Goal: Check status: Check status

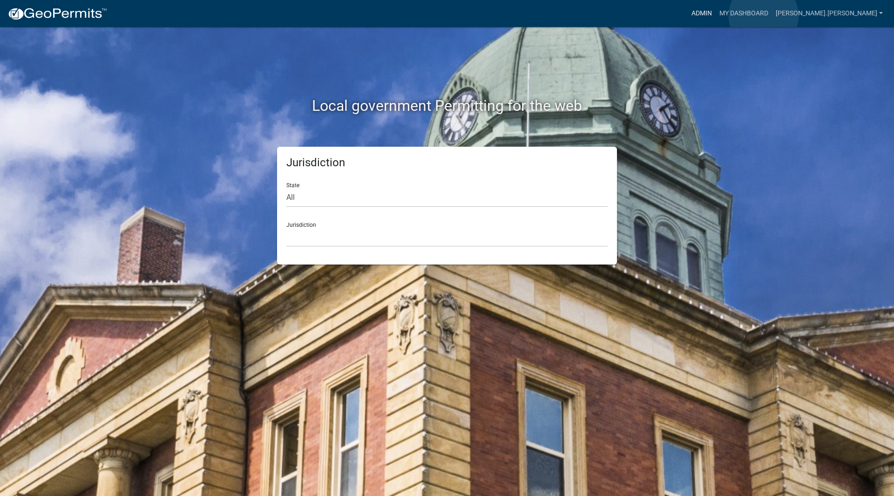
click at [715, 16] on link "Admin" at bounding box center [701, 14] width 28 height 18
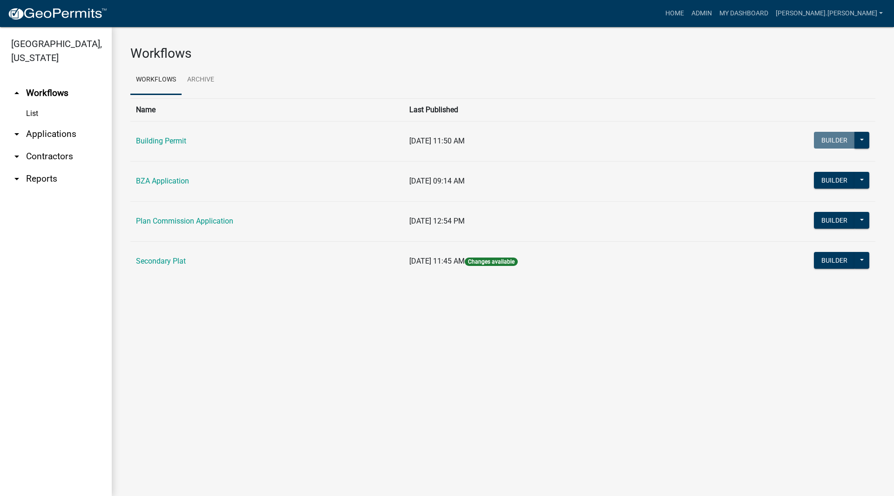
click at [27, 123] on link "arrow_drop_down Applications" at bounding box center [56, 134] width 112 height 22
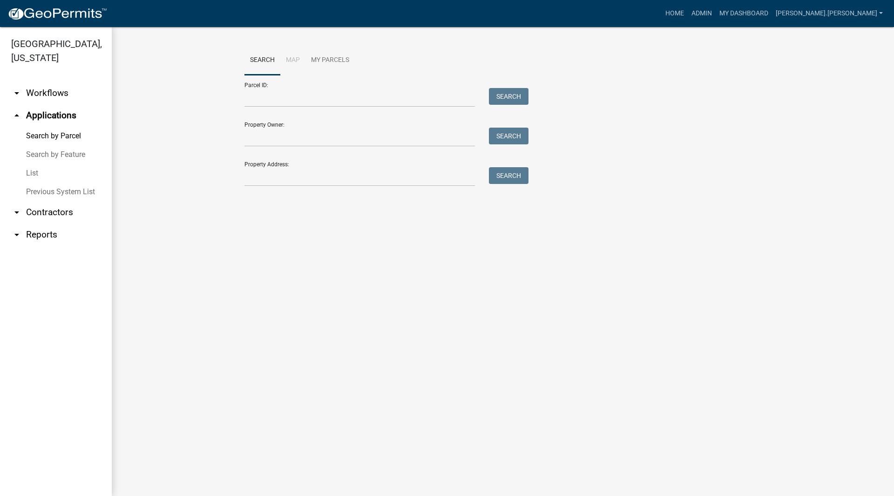
click at [32, 164] on link "List" at bounding box center [56, 173] width 112 height 19
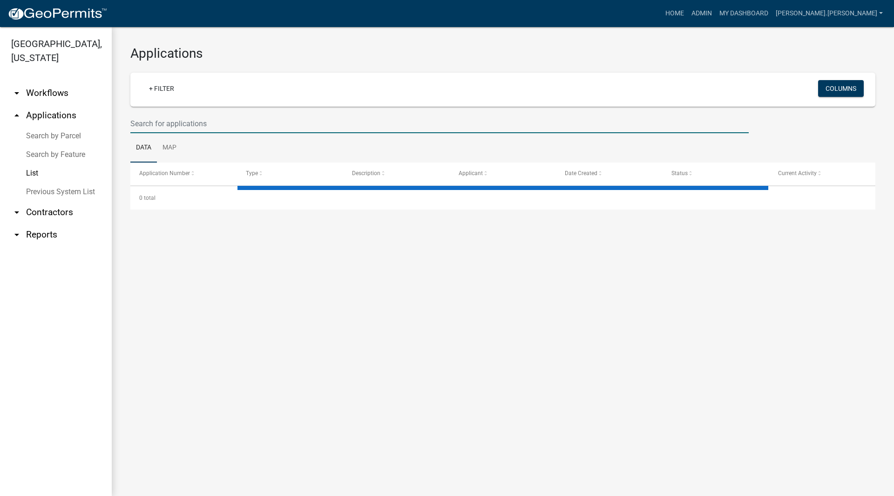
click at [283, 127] on input "text" at bounding box center [439, 123] width 618 height 19
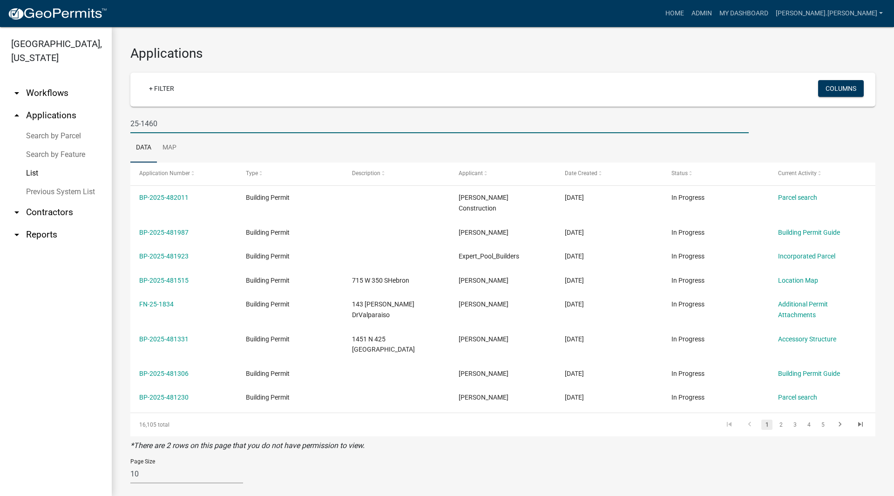
type input "25-1460"
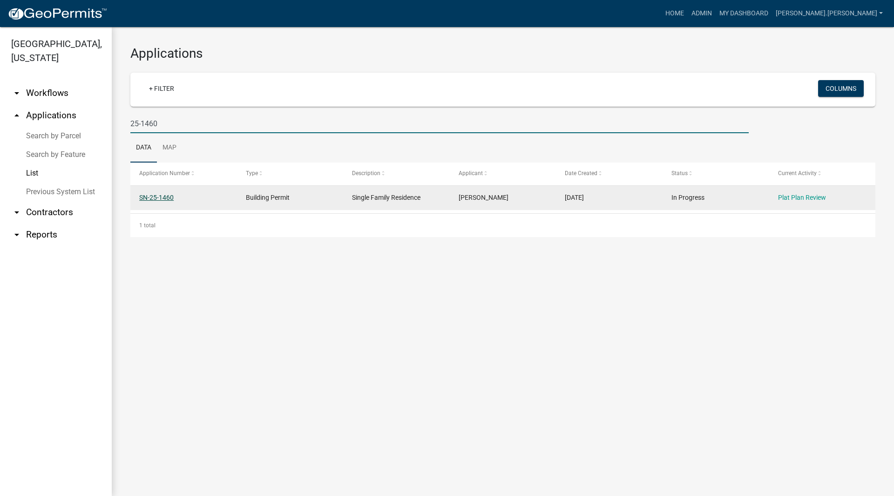
click at [143, 201] on link "SN-25-1460" at bounding box center [156, 197] width 34 height 7
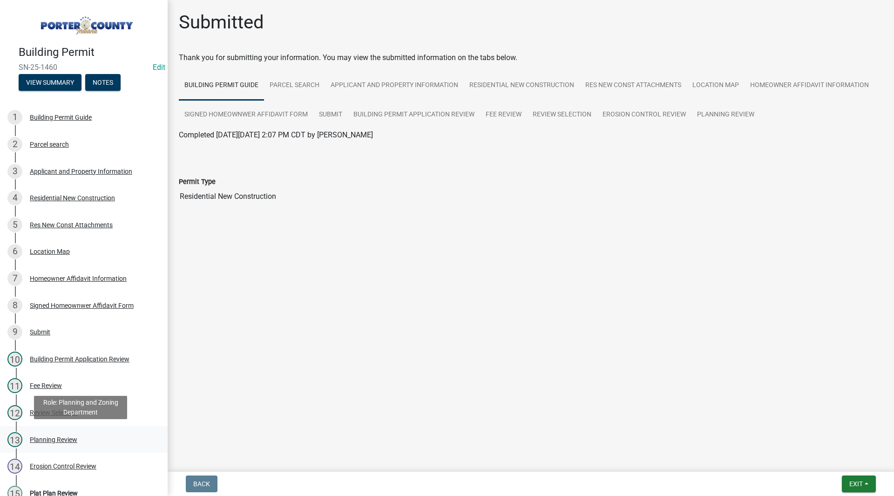
click at [73, 436] on div "Planning Review" at bounding box center [53, 439] width 47 height 7
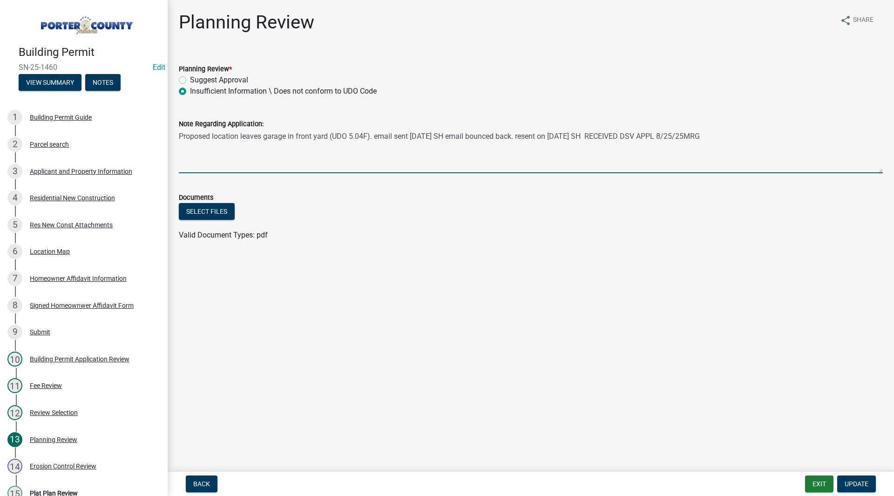
drag, startPoint x: 593, startPoint y: 135, endPoint x: 739, endPoint y: 130, distance: 145.8
click at [739, 130] on textarea "Proposed location leaves garage in front yard (UDO 5.04F). email sent 8/13/25 S…" at bounding box center [531, 151] width 704 height 44
click at [602, 247] on wm-data-entity-input "Documents Select files Valid Document Types: pdf" at bounding box center [531, 215] width 704 height 68
drag, startPoint x: 711, startPoint y: 135, endPoint x: 666, endPoint y: 137, distance: 44.7
click at [666, 137] on textarea "Proposed location leaves garage in front yard (UDO 5.04F). email sent 8/13/25 S…" at bounding box center [531, 151] width 704 height 44
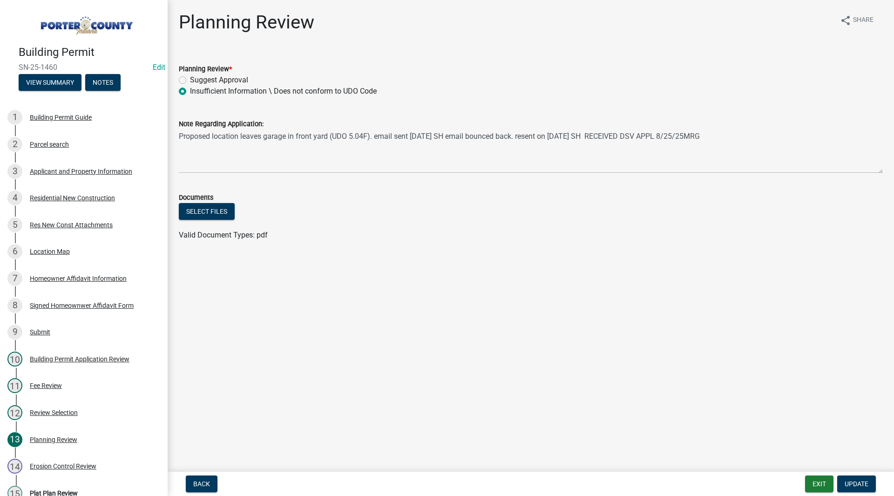
click at [672, 229] on ul at bounding box center [531, 225] width 704 height 7
click at [273, 276] on main "Planning Review share Share Planning Review * Suggest Approval Insufficient Inf…" at bounding box center [531, 234] width 726 height 468
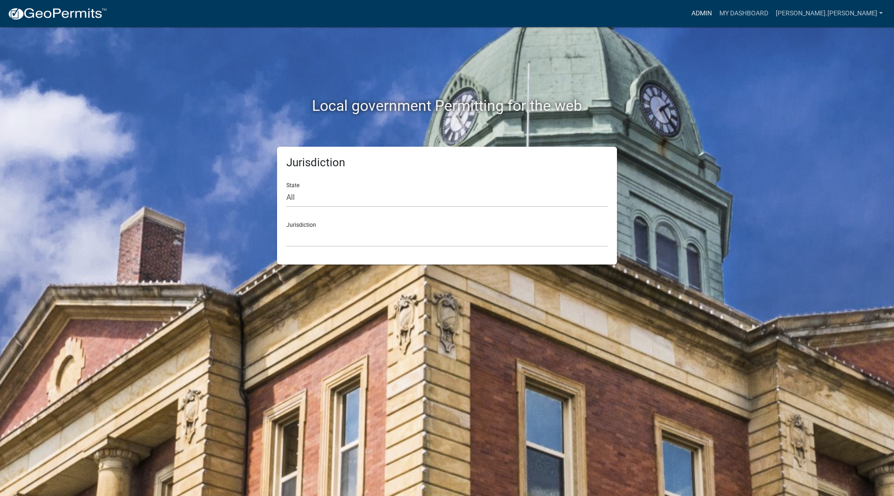
click at [715, 14] on link "Admin" at bounding box center [701, 14] width 28 height 18
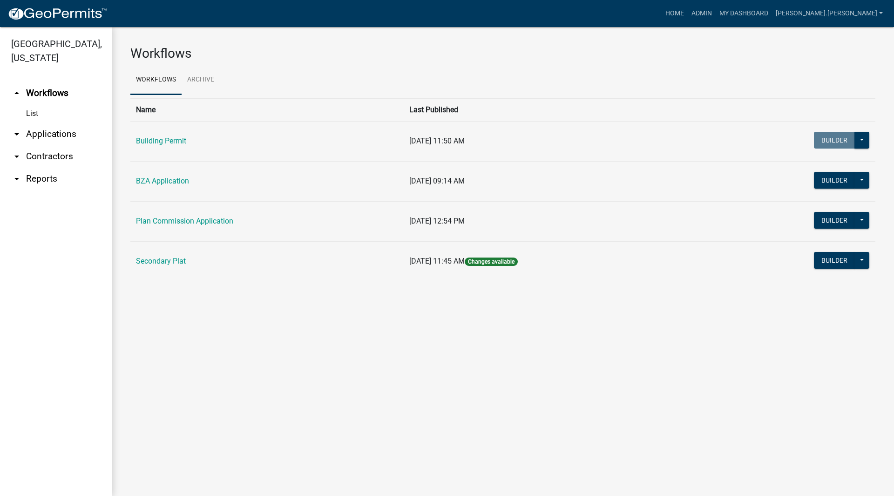
click at [63, 123] on link "arrow_drop_down Applications" at bounding box center [56, 134] width 112 height 22
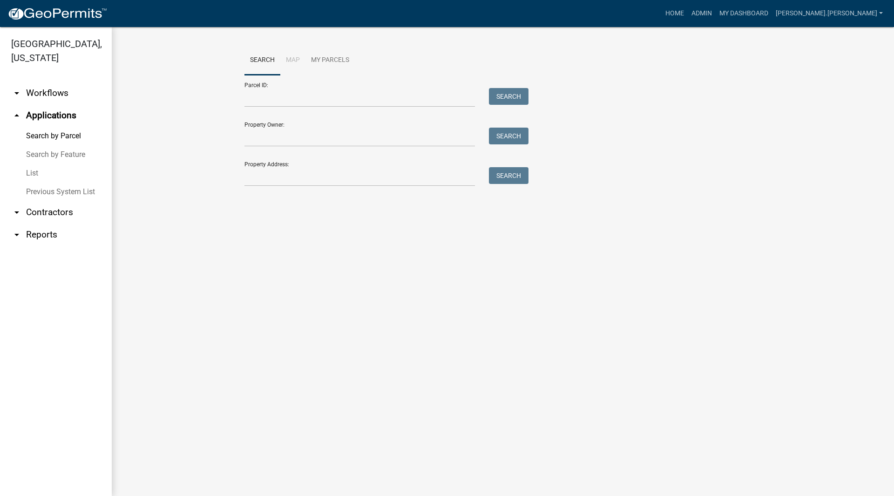
click at [43, 164] on link "List" at bounding box center [56, 173] width 112 height 19
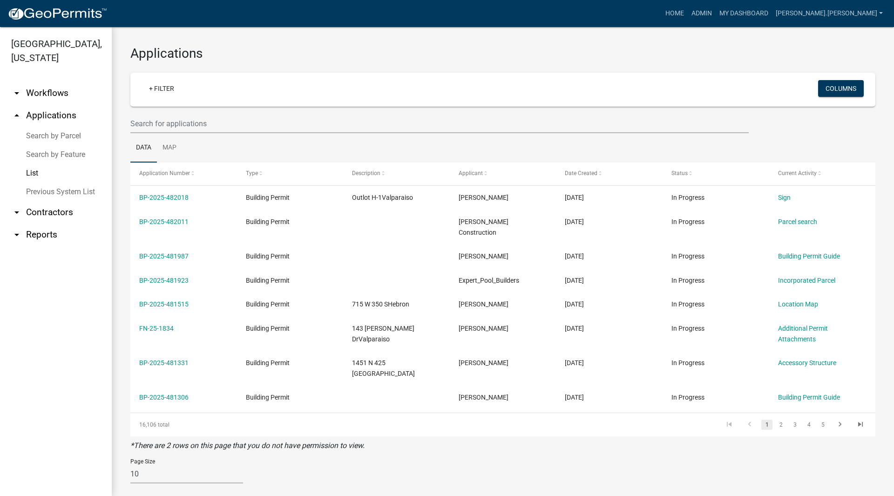
click at [52, 127] on link "Search by Parcel" at bounding box center [56, 136] width 112 height 19
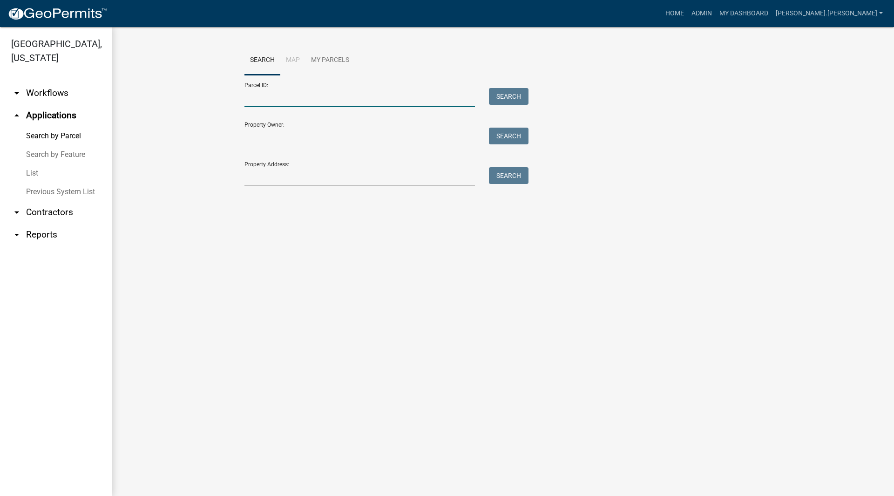
click at [273, 94] on input "Parcel ID:" at bounding box center [359, 97] width 230 height 19
paste input "64-08-02-200-011.000-019"
click at [521, 98] on button "Search" at bounding box center [509, 96] width 40 height 17
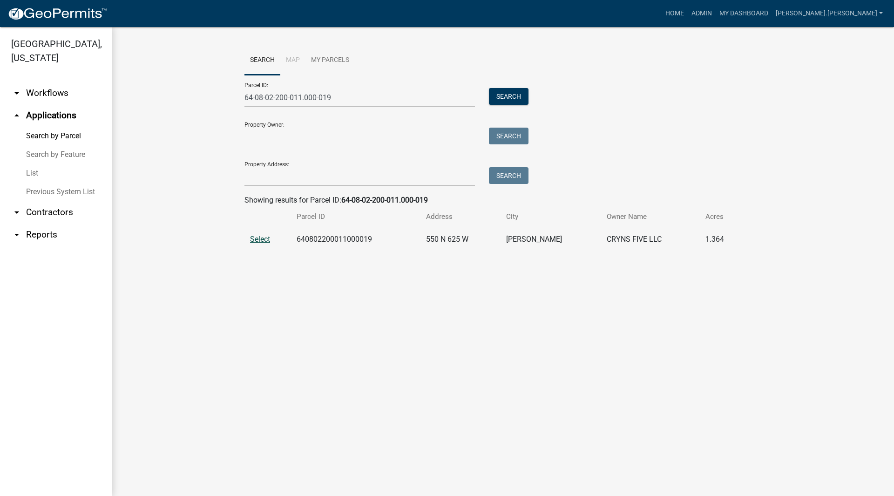
click at [257, 238] on span "Select" at bounding box center [260, 239] width 20 height 9
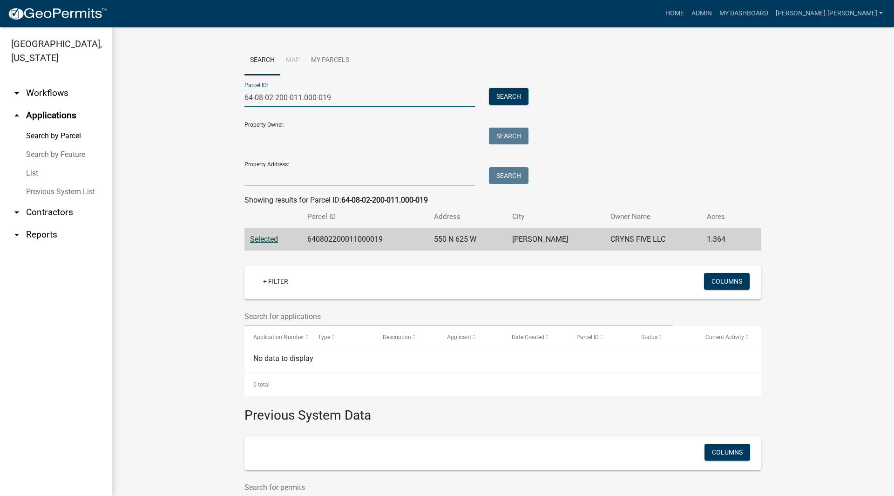
drag, startPoint x: 346, startPoint y: 93, endPoint x: 205, endPoint y: 89, distance: 141.1
click at [205, 89] on wm-workflow-application-search-view "Search Map My Parcels Parcel ID: 64-08-02-200-011.000-019 Search Property Owner…" at bounding box center [502, 314] width 745 height 536
paste input "2"
type input "64-08-02-200-012.000-019"
click at [523, 91] on button "Search" at bounding box center [509, 96] width 40 height 17
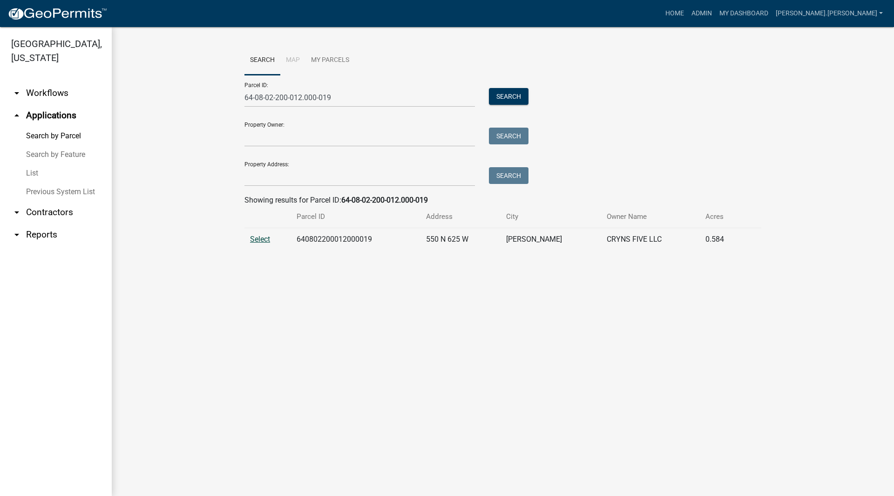
click at [261, 241] on span "Select" at bounding box center [260, 239] width 20 height 9
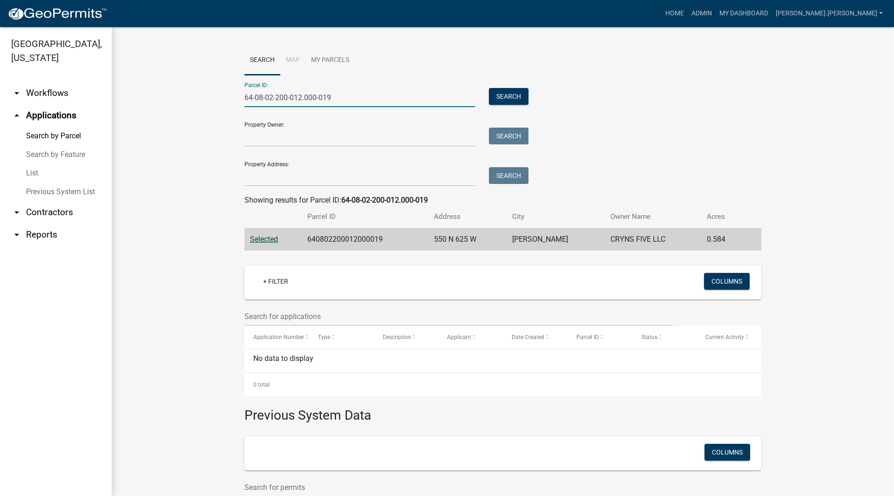
drag, startPoint x: 336, startPoint y: 93, endPoint x: 94, endPoint y: 86, distance: 242.1
click at [94, 86] on div "[GEOGRAPHIC_DATA], [US_STATE] arrow_drop_down Workflows List arrow_drop_up Appl…" at bounding box center [447, 261] width 894 height 469
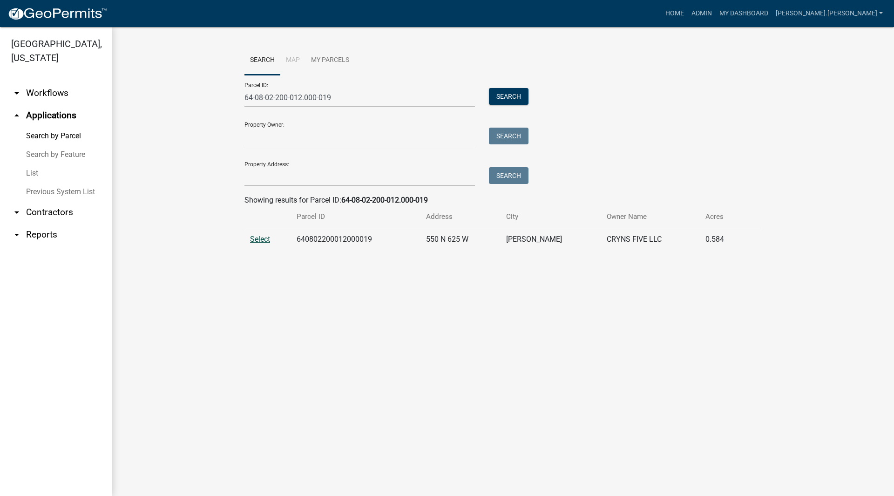
click at [257, 243] on span "Select" at bounding box center [260, 239] width 20 height 9
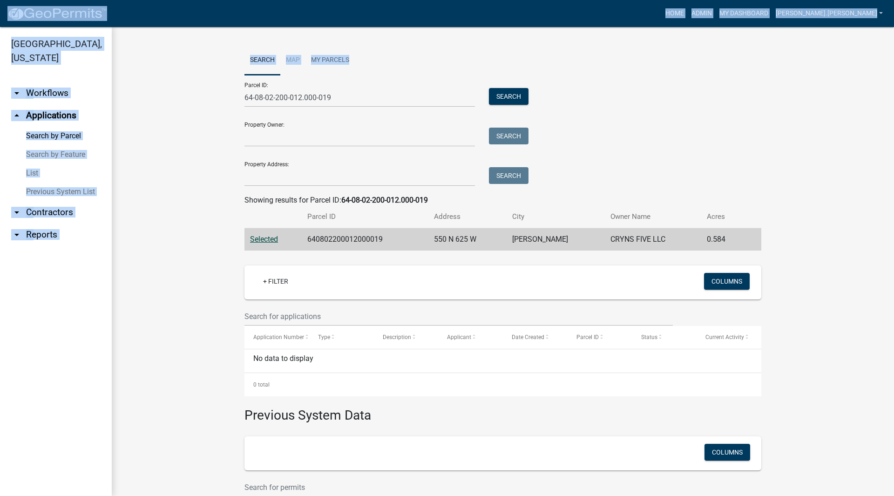
drag, startPoint x: 646, startPoint y: 45, endPoint x: 44, endPoint y: 13, distance: 602.6
click at [44, 13] on app-client-admin "Toggle drawer menu more_horiz Home Admin My Dashboard [PERSON_NAME].[PERSON_NAM…" at bounding box center [447, 248] width 894 height 496
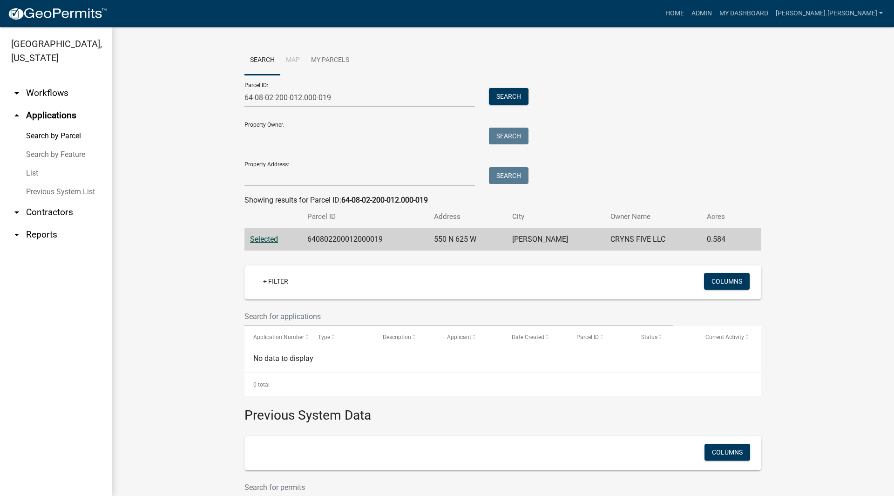
click at [381, 119] on div "Property Owner: Search" at bounding box center [383, 130] width 279 height 32
click at [37, 164] on link "List" at bounding box center [56, 173] width 112 height 19
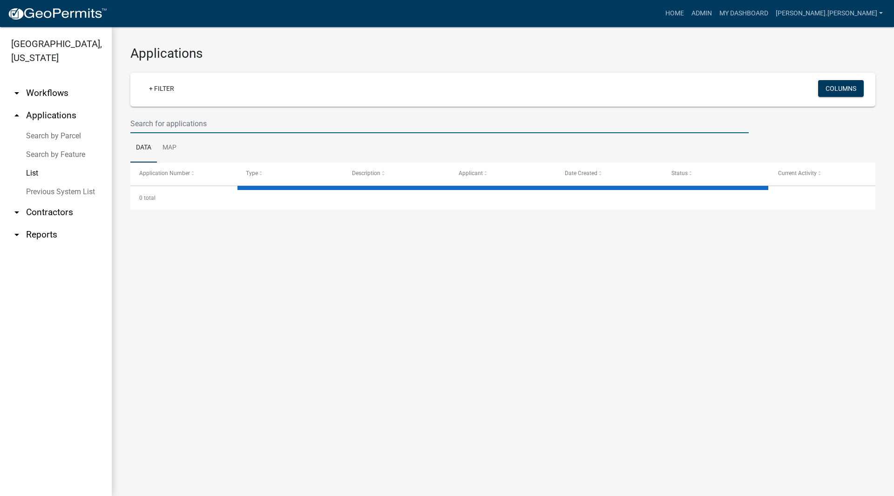
click at [254, 117] on input "text" at bounding box center [439, 123] width 618 height 19
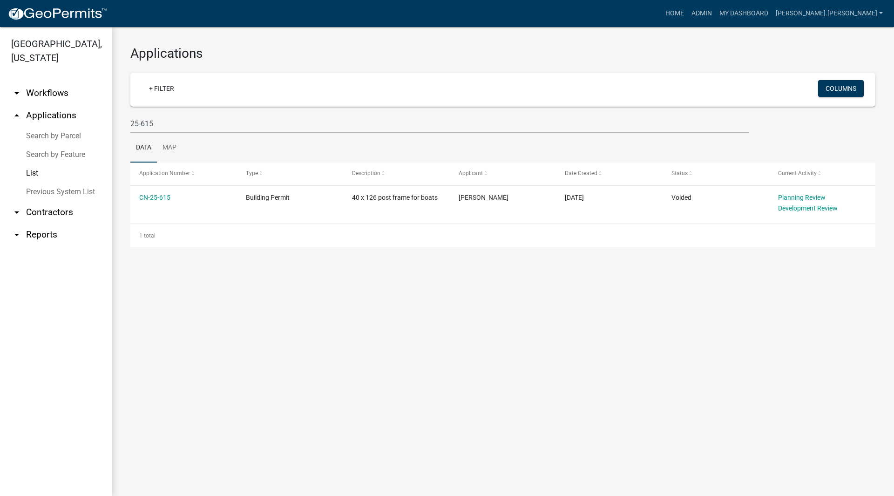
click at [426, 314] on main "Applications + Filter Columns 25-615 Data Map Application Number Type Descripti…" at bounding box center [503, 261] width 782 height 469
drag, startPoint x: 197, startPoint y: 117, endPoint x: 195, endPoint y: 124, distance: 7.2
click at [195, 124] on input "25-615" at bounding box center [439, 123] width 618 height 19
type input "25-616"
click at [377, 255] on div "Applications + Filter Columns 25-616 Data Map Application Number Type Descripti…" at bounding box center [503, 146] width 782 height 239
